Goal: Information Seeking & Learning: Learn about a topic

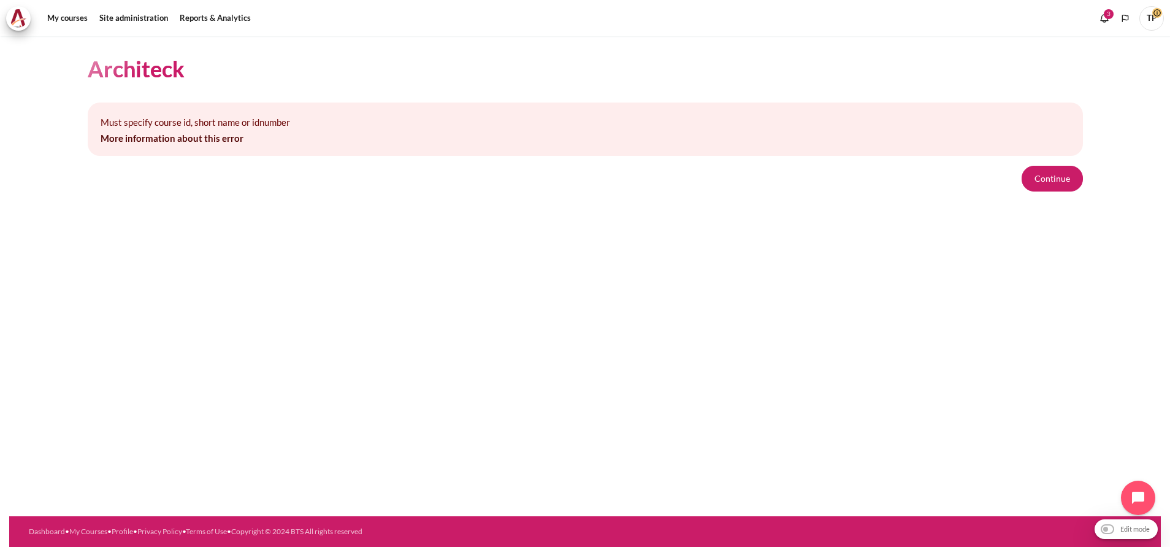
click at [1084, 177] on section "Architeck Must specify course id, short name or idnumber More information about…" at bounding box center [585, 123] width 1152 height 174
click at [1071, 179] on button "Continue" at bounding box center [1052, 179] width 61 height 26
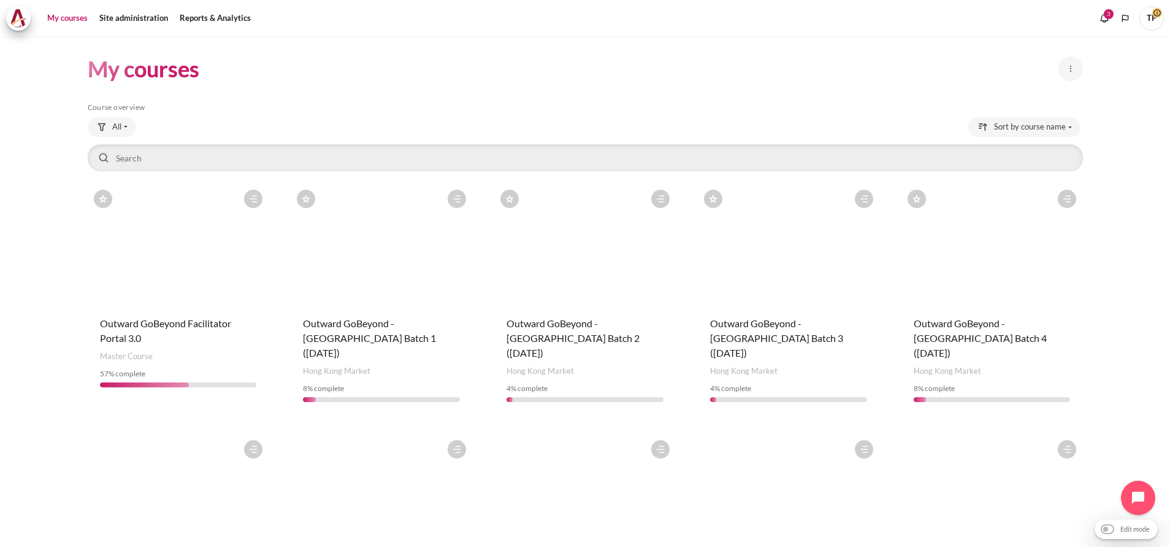
click at [211, 256] on figure "Content" at bounding box center [179, 244] width 182 height 123
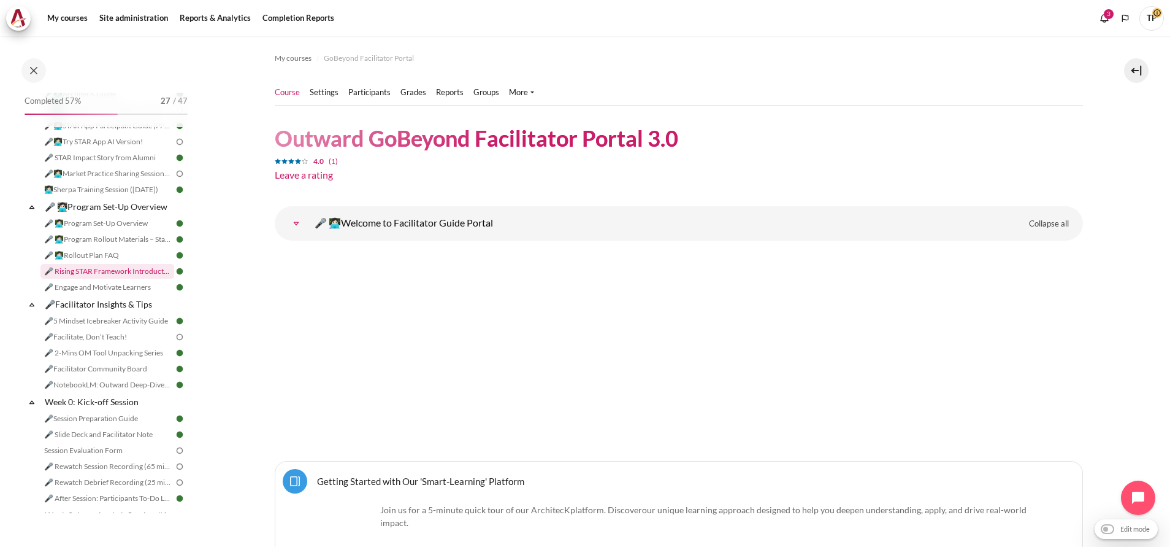
scroll to position [184, 0]
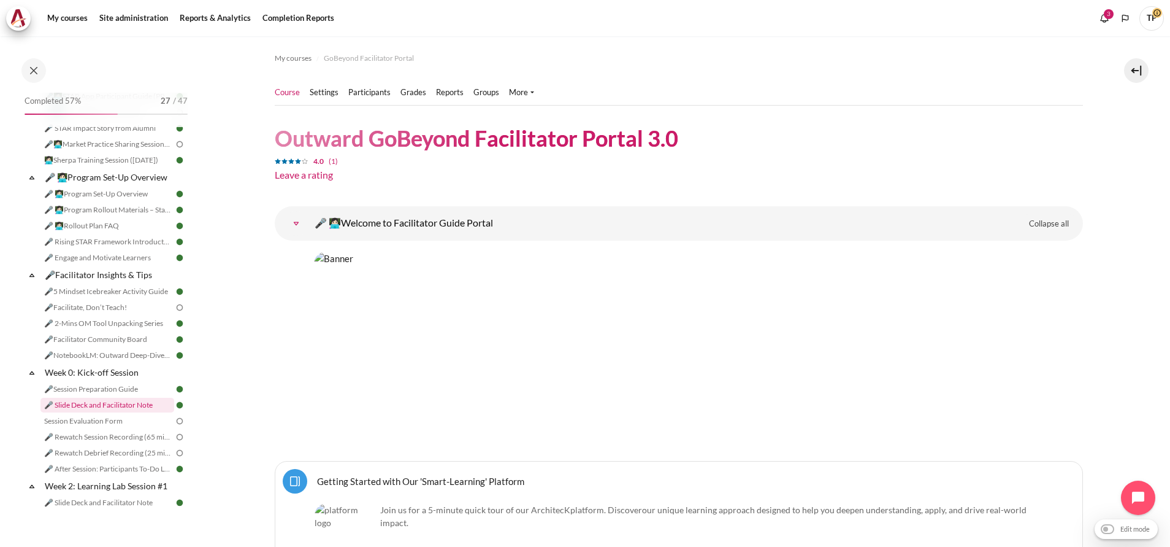
click at [93, 412] on link "🎤 Slide Deck and Facilitator Note" at bounding box center [107, 404] width 134 height 15
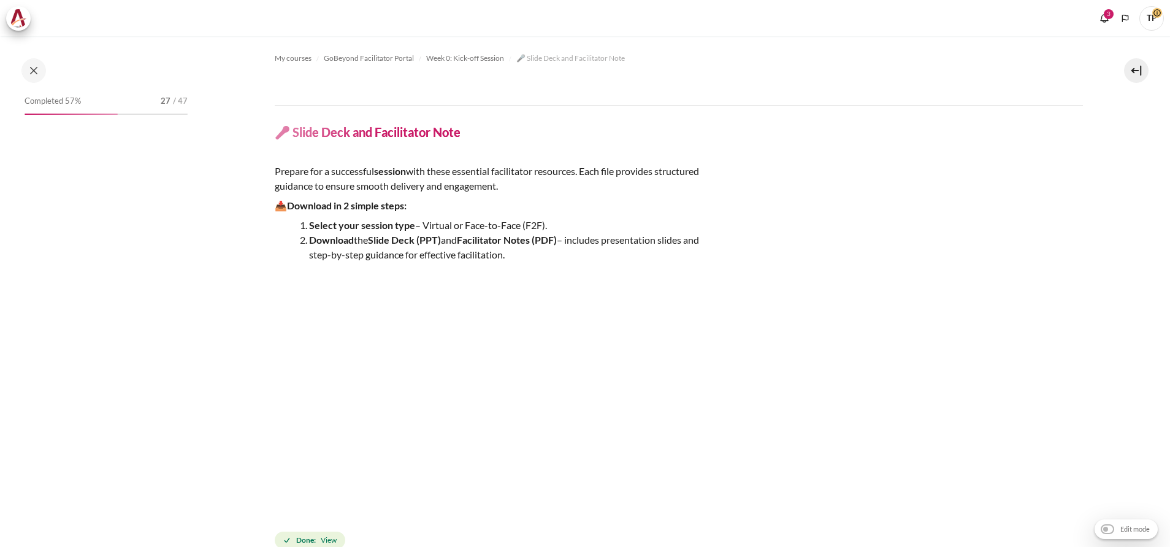
scroll to position [299, 0]
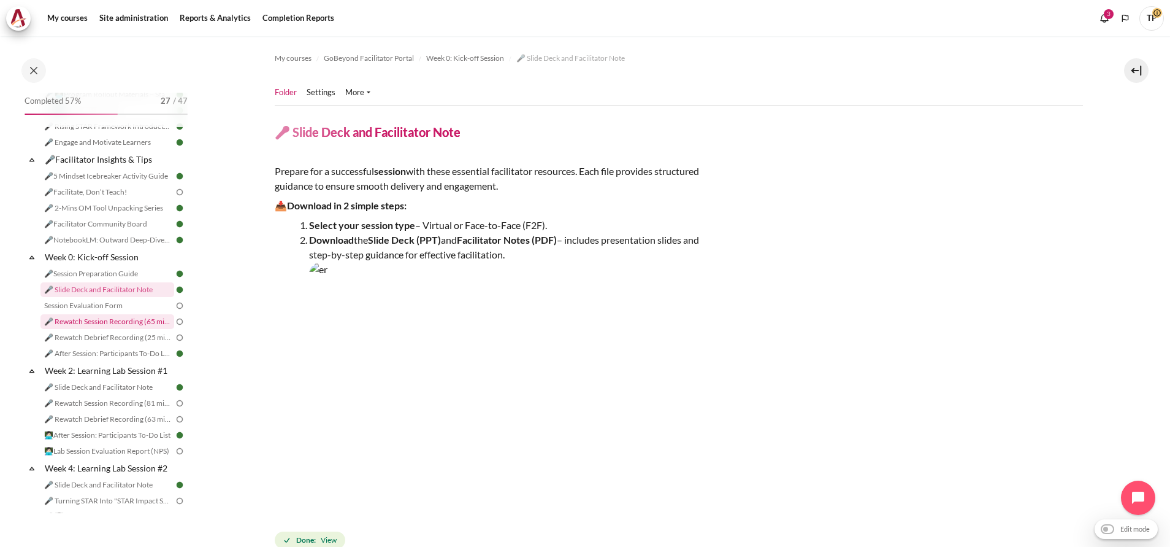
click at [97, 329] on link "🎤 Rewatch Session Recording (65 mins.)" at bounding box center [107, 321] width 134 height 15
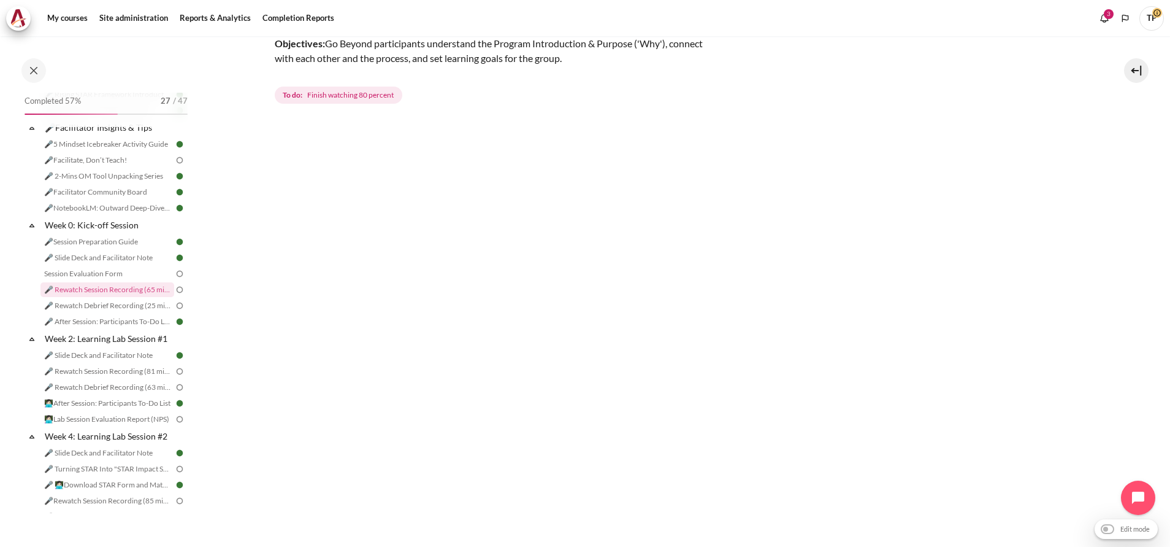
scroll to position [184, 0]
